Goal: Task Accomplishment & Management: Manage account settings

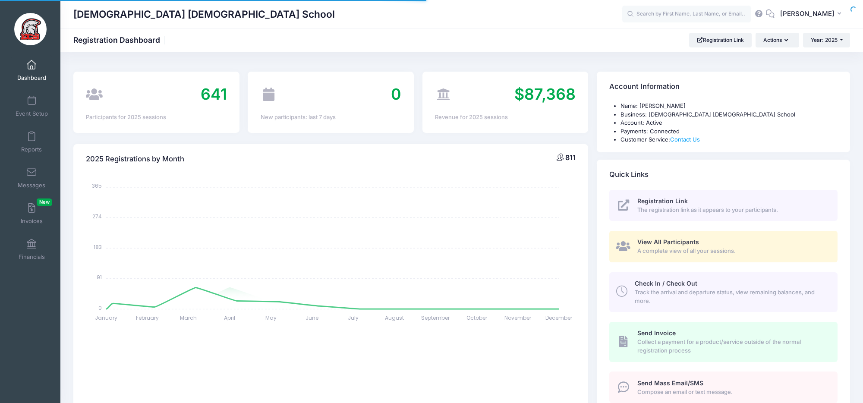
select select
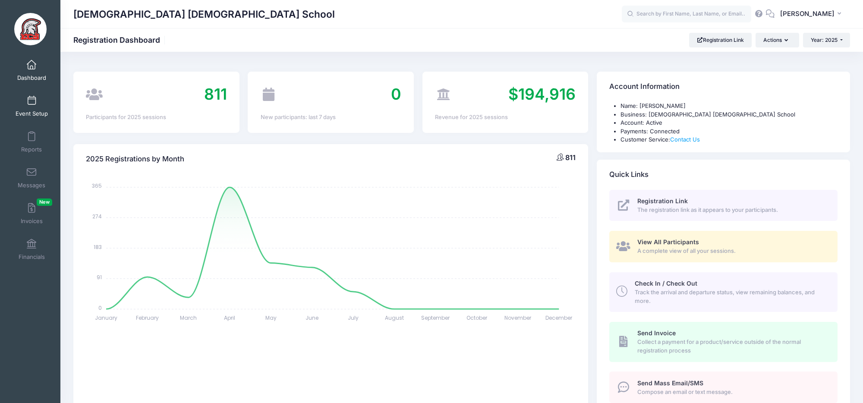
click at [27, 108] on link "Event Setup" at bounding box center [31, 106] width 41 height 30
